Goal: Find specific page/section: Find specific page/section

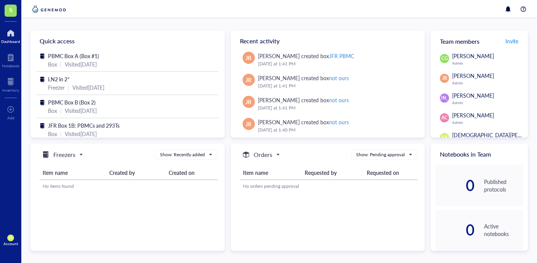
scroll to position [334, 0]
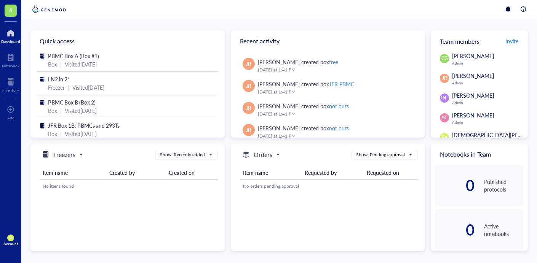
click at [11, 38] on div at bounding box center [10, 33] width 19 height 12
click at [11, 74] on div "Inventory" at bounding box center [10, 83] width 21 height 21
click at [12, 78] on div at bounding box center [10, 82] width 17 height 12
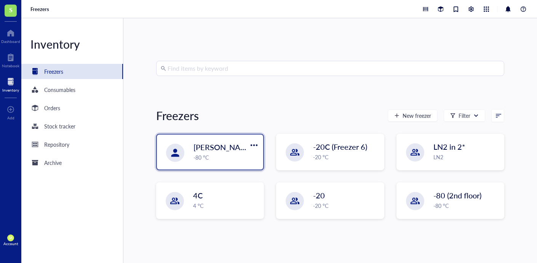
click at [225, 149] on span "[PERSON_NAME]/[PERSON_NAME] Lab TRIAL" at bounding box center [273, 147] width 161 height 11
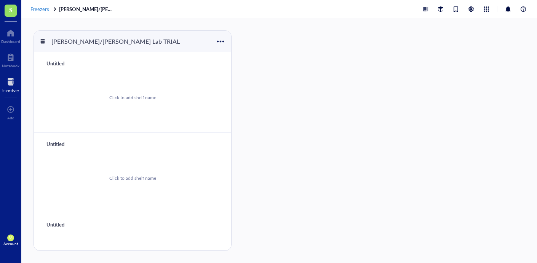
click at [36, 9] on span "Freezers" at bounding box center [39, 8] width 19 height 7
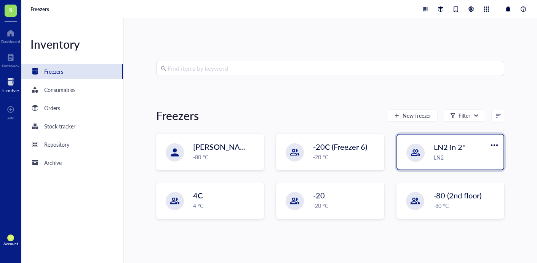
click at [444, 142] on span "LN2 in 2*" at bounding box center [450, 147] width 32 height 11
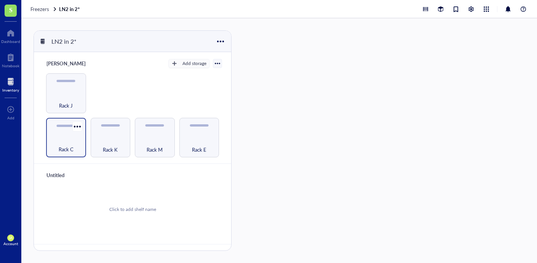
click at [61, 145] on span "Rack C" at bounding box center [66, 149] width 15 height 8
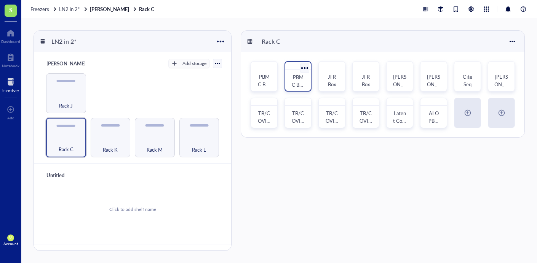
click at [303, 78] on span "PBMC Box B (Box 2)" at bounding box center [299, 92] width 14 height 38
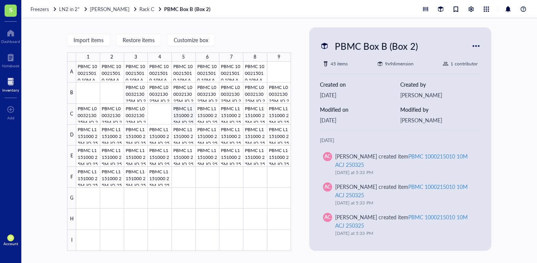
click at [188, 115] on div at bounding box center [183, 157] width 215 height 190
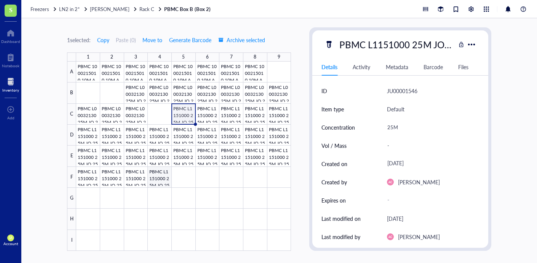
click at [156, 180] on div at bounding box center [183, 157] width 215 height 190
click at [135, 178] on div at bounding box center [183, 157] width 215 height 190
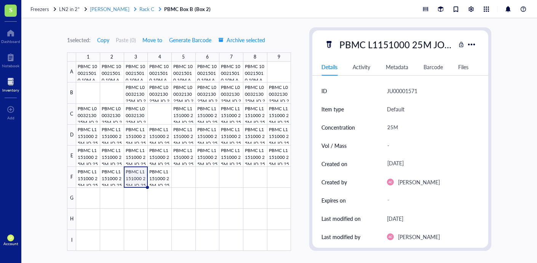
click at [128, 8] on link "Suliman Racks Rack C" at bounding box center [126, 9] width 73 height 7
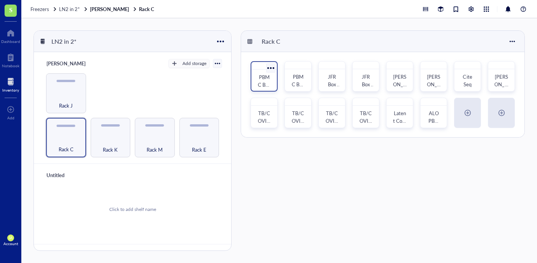
click at [270, 80] on div "PBMC Box A (Box #1)" at bounding box center [263, 80] width 13 height 15
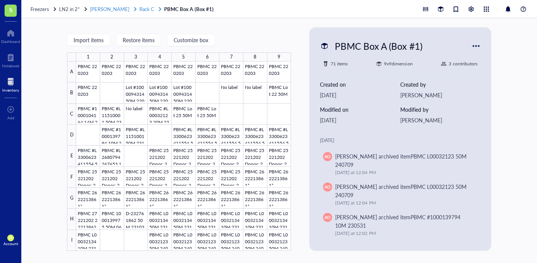
click at [143, 11] on span "Rack C" at bounding box center [146, 8] width 15 height 7
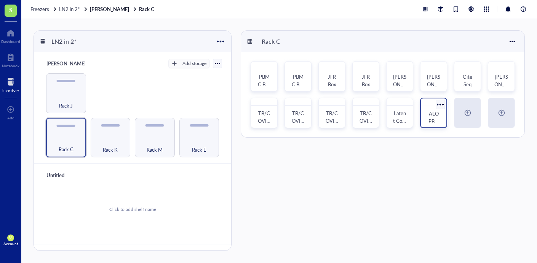
click at [428, 119] on span "ALO PBMCs" at bounding box center [433, 121] width 11 height 22
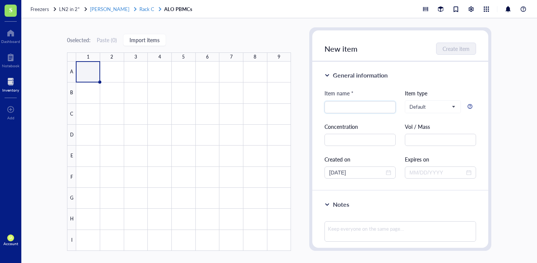
click at [141, 9] on span "Rack C" at bounding box center [146, 8] width 15 height 7
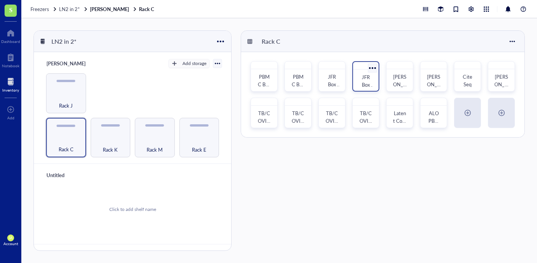
click at [375, 85] on div "JFR Box 1B: PBMCs and 293Ts" at bounding box center [365, 81] width 19 height 17
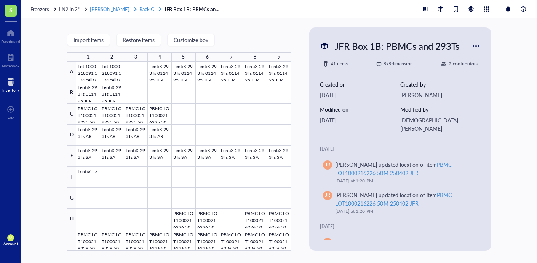
click at [139, 8] on span "Rack C" at bounding box center [146, 8] width 15 height 7
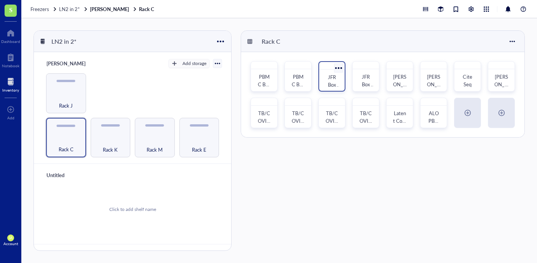
click at [324, 75] on div "JFR Box 1A: PBMCs" at bounding box center [331, 81] width 19 height 17
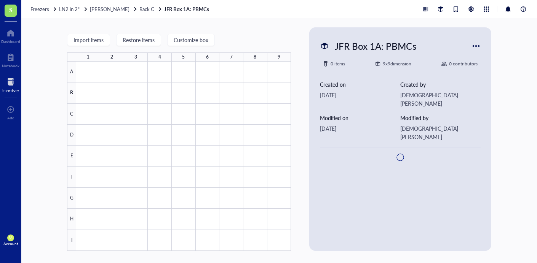
type textarea "Keep everyone on the same page…"
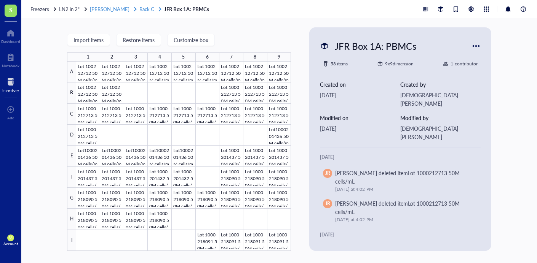
click at [132, 9] on div at bounding box center [134, 8] width 5 height 5
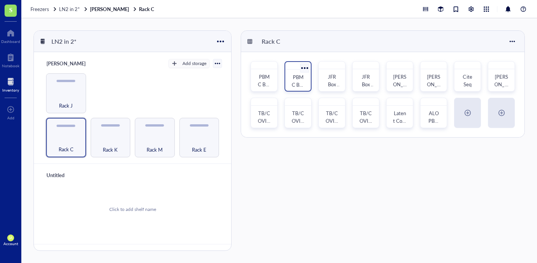
click at [290, 79] on div "PBMC Box B (Box 2)" at bounding box center [297, 81] width 19 height 17
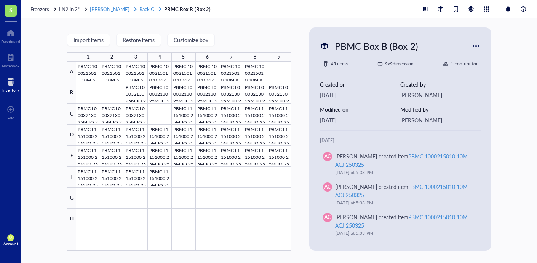
click at [139, 10] on span "Rack C" at bounding box center [146, 8] width 15 height 7
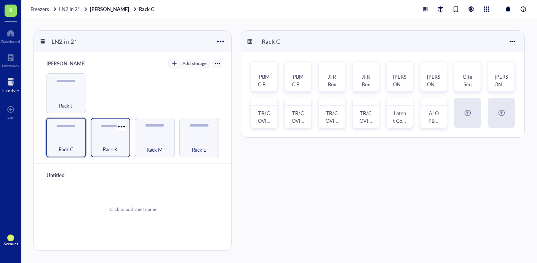
click at [116, 142] on div "Rack K" at bounding box center [110, 145] width 32 height 17
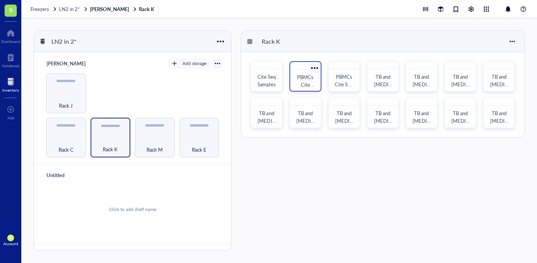
click at [306, 82] on span "PBMCs Cite Seq Samples" at bounding box center [305, 88] width 19 height 30
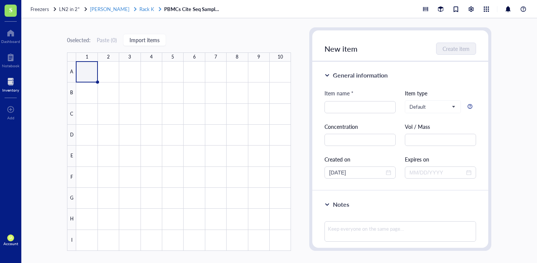
click at [140, 10] on span "Rack K" at bounding box center [146, 8] width 15 height 7
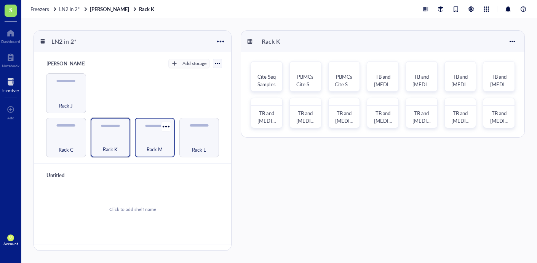
click at [147, 137] on div "Rack M" at bounding box center [155, 145] width 32 height 17
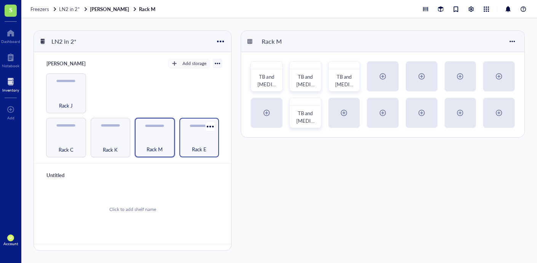
click at [204, 148] on div "Rack E" at bounding box center [199, 145] width 32 height 17
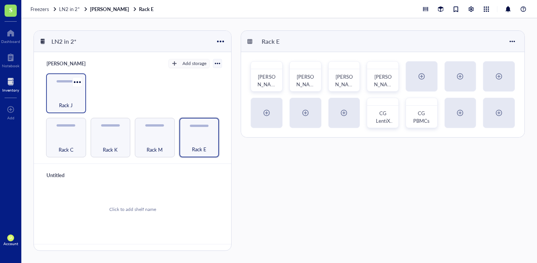
click at [79, 108] on div "Rack J" at bounding box center [66, 101] width 32 height 17
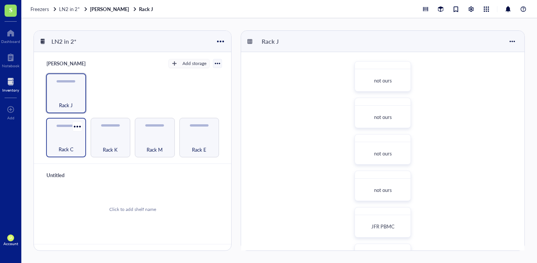
click at [47, 146] on div "Rack C" at bounding box center [66, 138] width 40 height 40
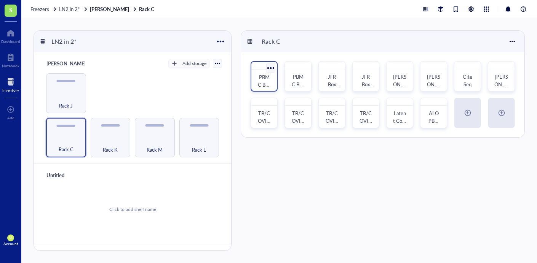
click at [257, 83] on div "PBMC Box A (Box #1)" at bounding box center [263, 81] width 19 height 17
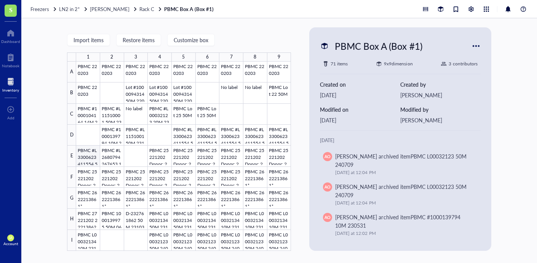
click at [97, 161] on div at bounding box center [183, 157] width 215 height 190
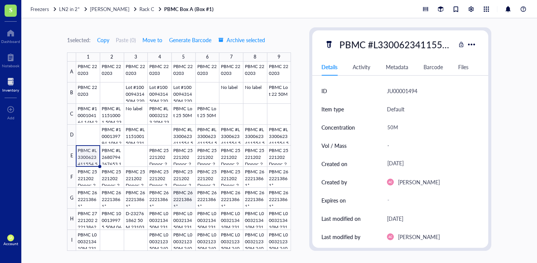
click at [178, 196] on div at bounding box center [183, 157] width 215 height 190
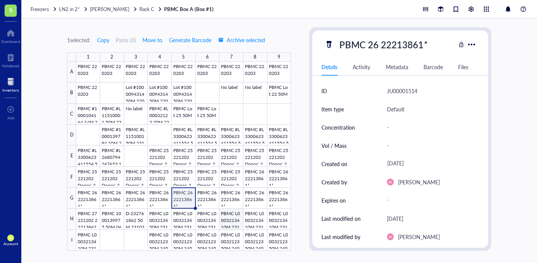
click at [228, 222] on div at bounding box center [183, 157] width 215 height 190
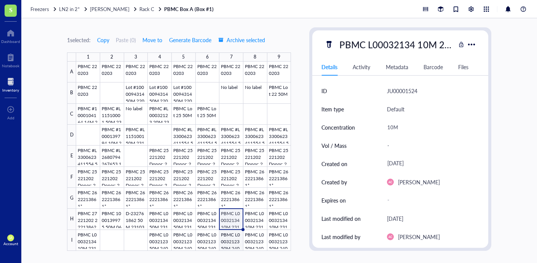
click at [231, 240] on div at bounding box center [183, 157] width 215 height 190
click at [183, 120] on div at bounding box center [183, 157] width 215 height 190
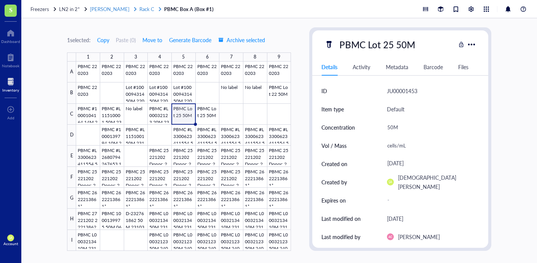
click at [139, 9] on span "Rack C" at bounding box center [146, 8] width 15 height 7
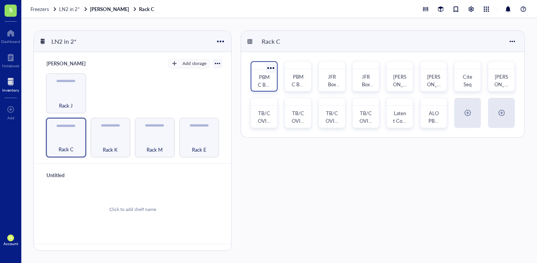
click at [275, 82] on div "PBMC Box A (Box #1)" at bounding box center [263, 76] width 27 height 30
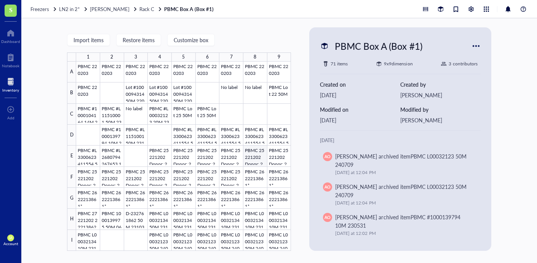
click at [252, 156] on div at bounding box center [183, 157] width 215 height 190
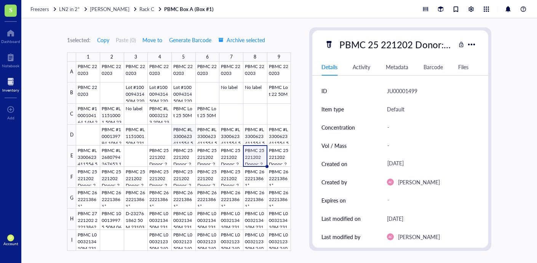
click at [183, 142] on div at bounding box center [183, 157] width 215 height 190
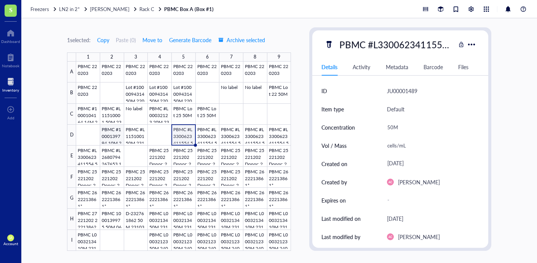
click at [118, 134] on div at bounding box center [183, 157] width 215 height 190
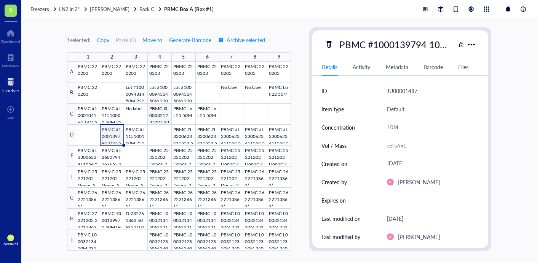
click at [163, 115] on div at bounding box center [183, 157] width 215 height 190
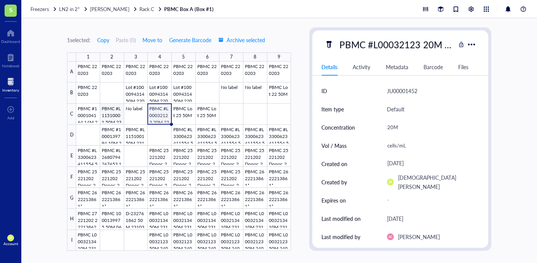
click at [112, 110] on div at bounding box center [183, 157] width 215 height 190
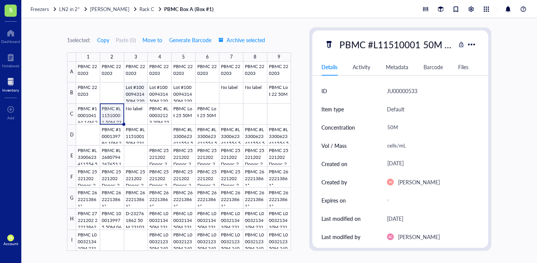
click at [135, 96] on div at bounding box center [183, 157] width 215 height 190
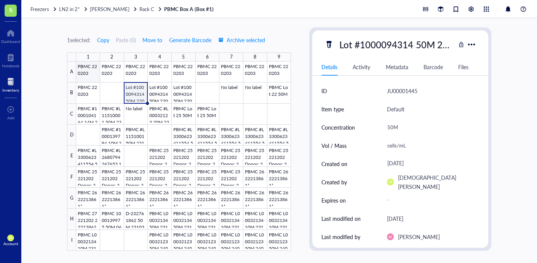
click at [91, 72] on div at bounding box center [183, 157] width 215 height 190
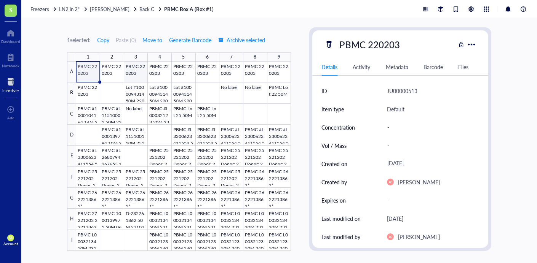
click at [141, 76] on div at bounding box center [183, 157] width 215 height 190
click at [154, 159] on div at bounding box center [183, 157] width 215 height 190
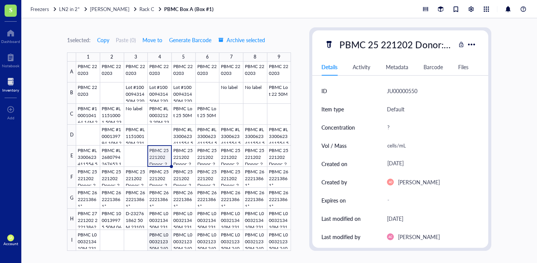
click at [155, 237] on div at bounding box center [183, 157] width 215 height 190
